Goal: Transaction & Acquisition: Register for event/course

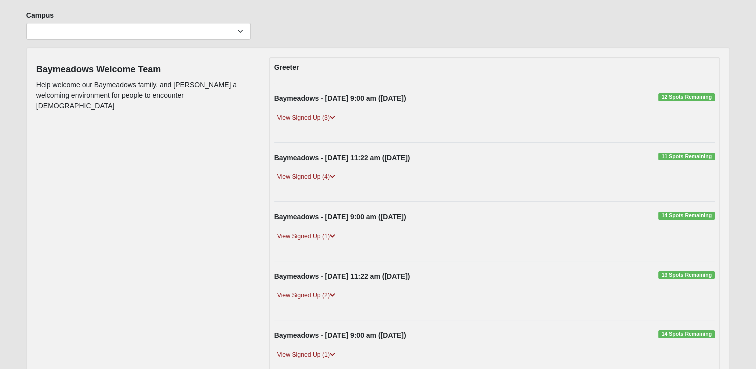
scroll to position [71, 0]
click at [326, 172] on link "View Signed Up (4)" at bounding box center [306, 176] width 64 height 10
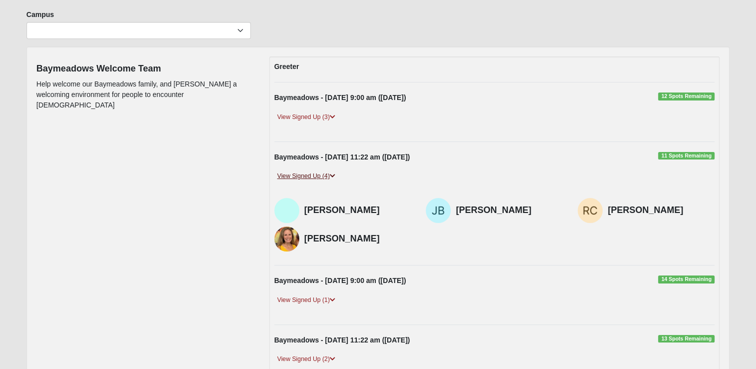
click at [326, 172] on link "View Signed Up (4)" at bounding box center [306, 176] width 64 height 10
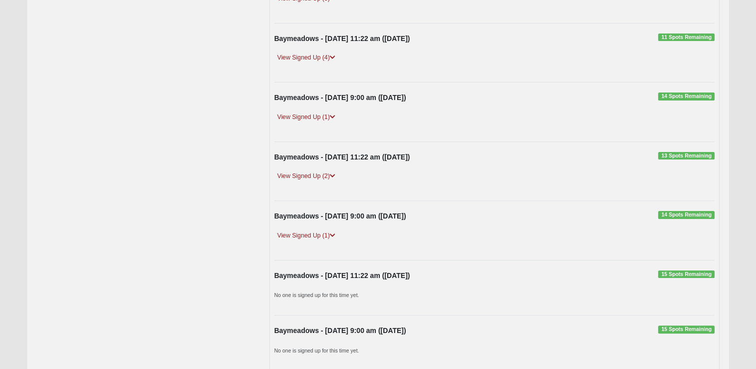
scroll to position [190, 0]
click at [317, 174] on link "View Signed Up (2)" at bounding box center [306, 175] width 64 height 10
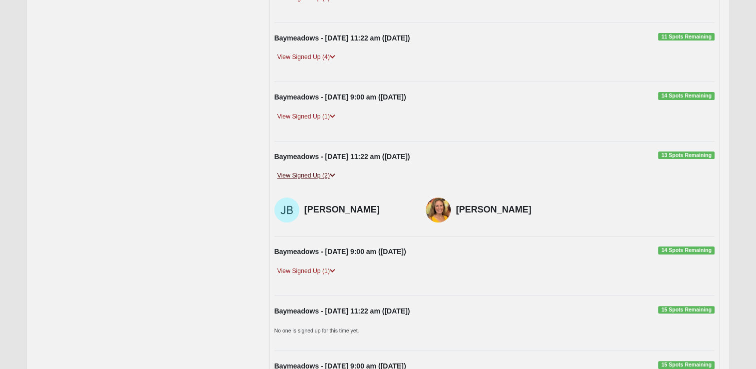
click at [317, 174] on link "View Signed Up (2)" at bounding box center [306, 175] width 64 height 10
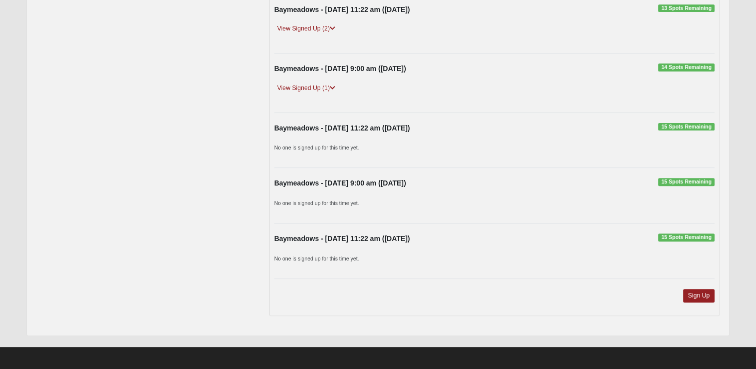
scroll to position [338, 0]
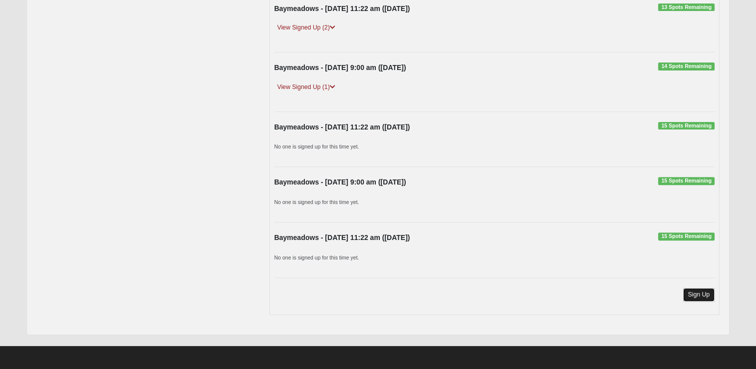
click at [690, 288] on link "Sign Up" at bounding box center [699, 294] width 32 height 13
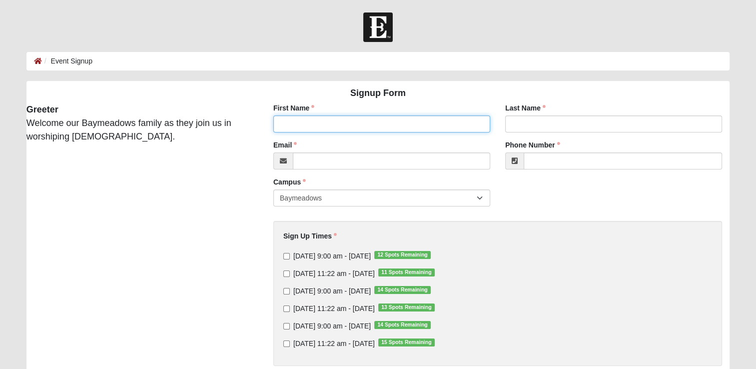
click at [315, 125] on input "First Name" at bounding box center [381, 123] width 217 height 17
type input "[PERSON_NAME]"
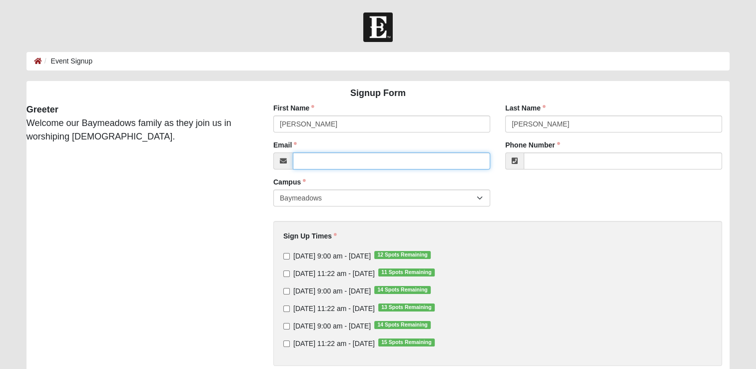
click at [316, 162] on input "Email" at bounding box center [391, 160] width 197 height 17
type input "[EMAIL_ADDRESS][DOMAIN_NAME]"
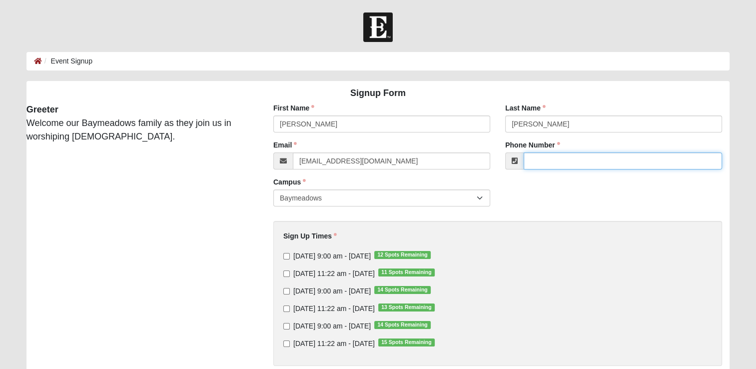
click at [573, 159] on input "Phone Number" at bounding box center [623, 160] width 198 height 17
type input "[PHONE_NUMBER]"
click at [284, 345] on input "[DATE] 11:22 am - [DATE] 15 Spots Remaining" at bounding box center [286, 343] width 6 height 6
checkbox input "true"
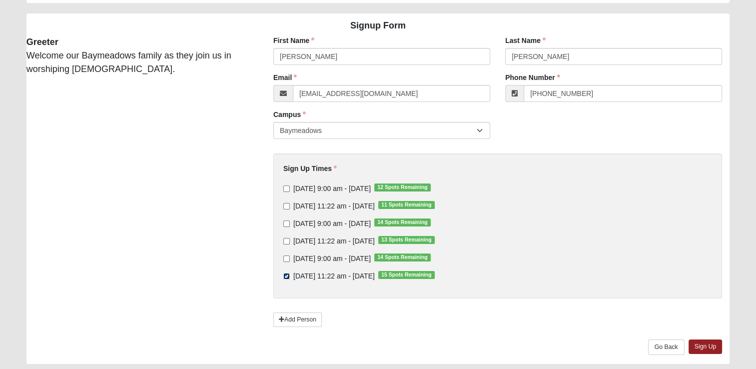
scroll to position [98, 0]
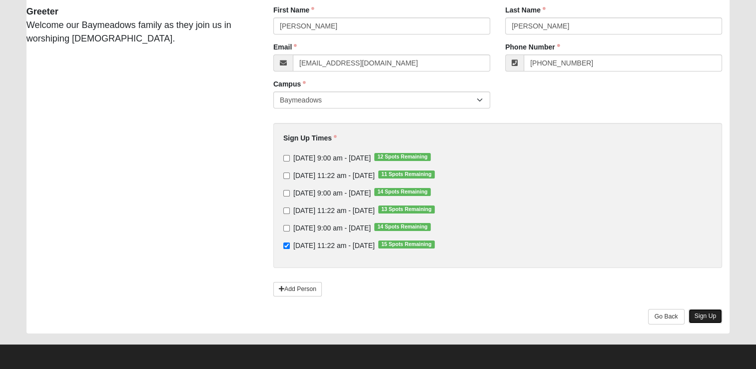
click at [706, 311] on link "Sign Up" at bounding box center [705, 316] width 34 height 14
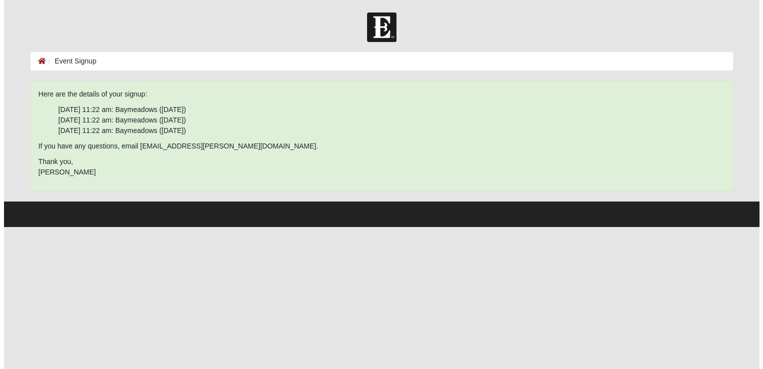
scroll to position [0, 0]
